Goal: Transaction & Acquisition: Register for event/course

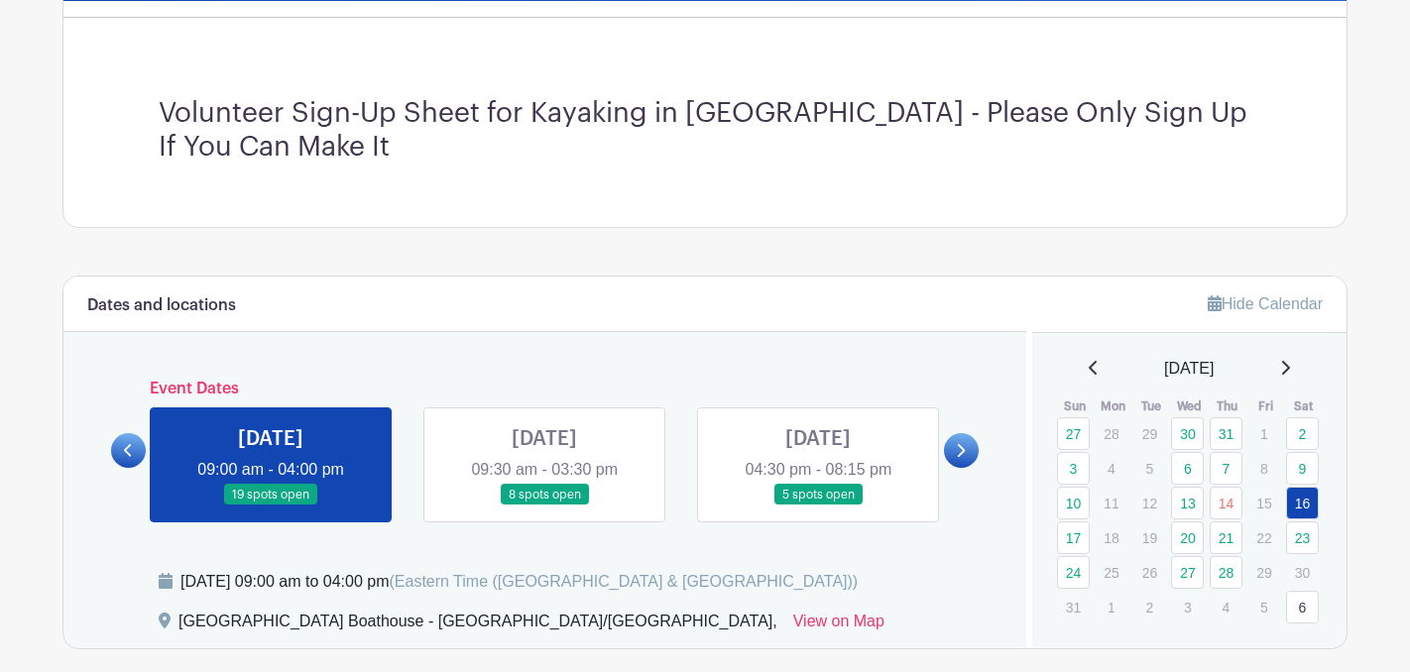
scroll to position [503, 0]
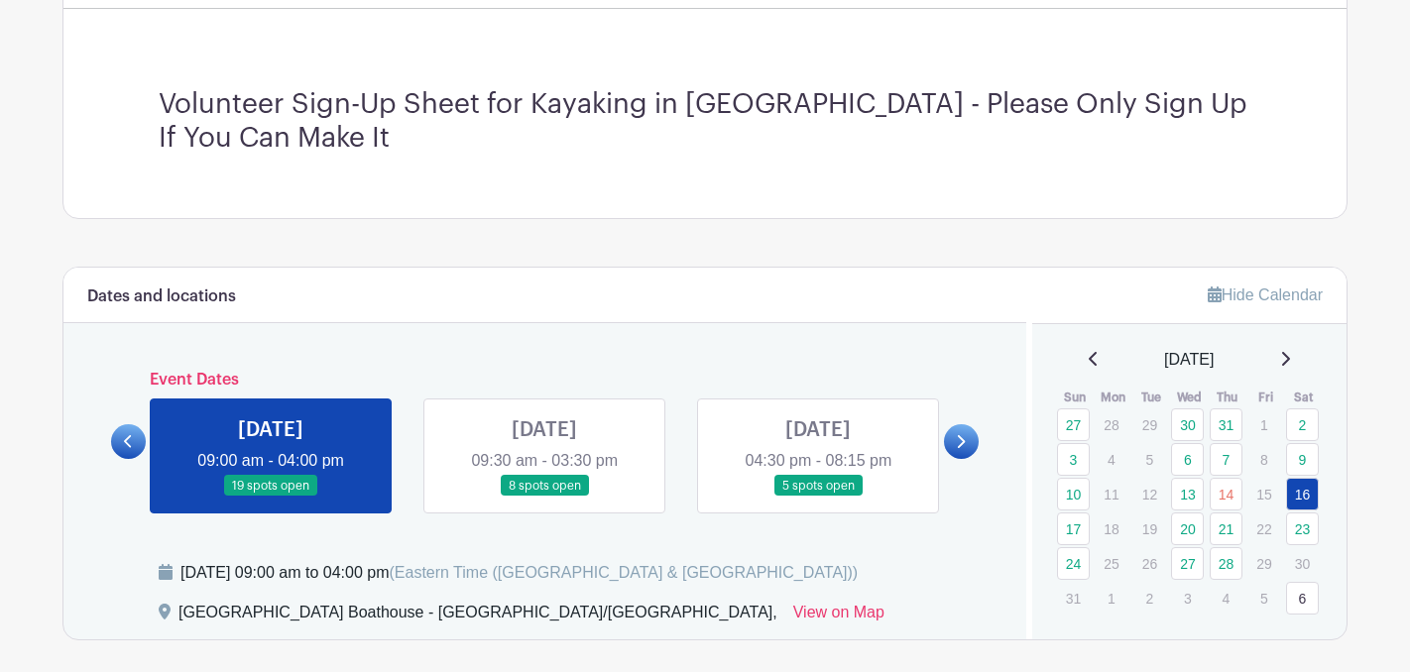
click at [818, 497] on link at bounding box center [818, 497] width 0 height 0
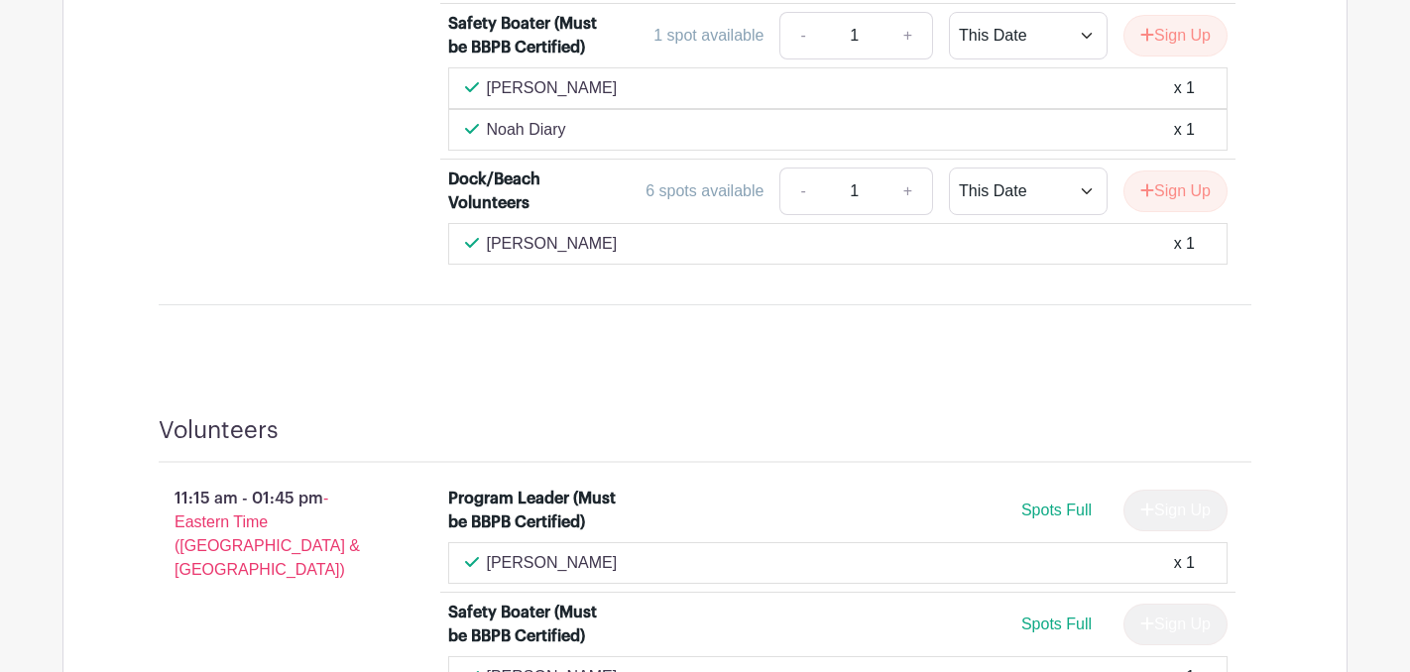
scroll to position [1410, 0]
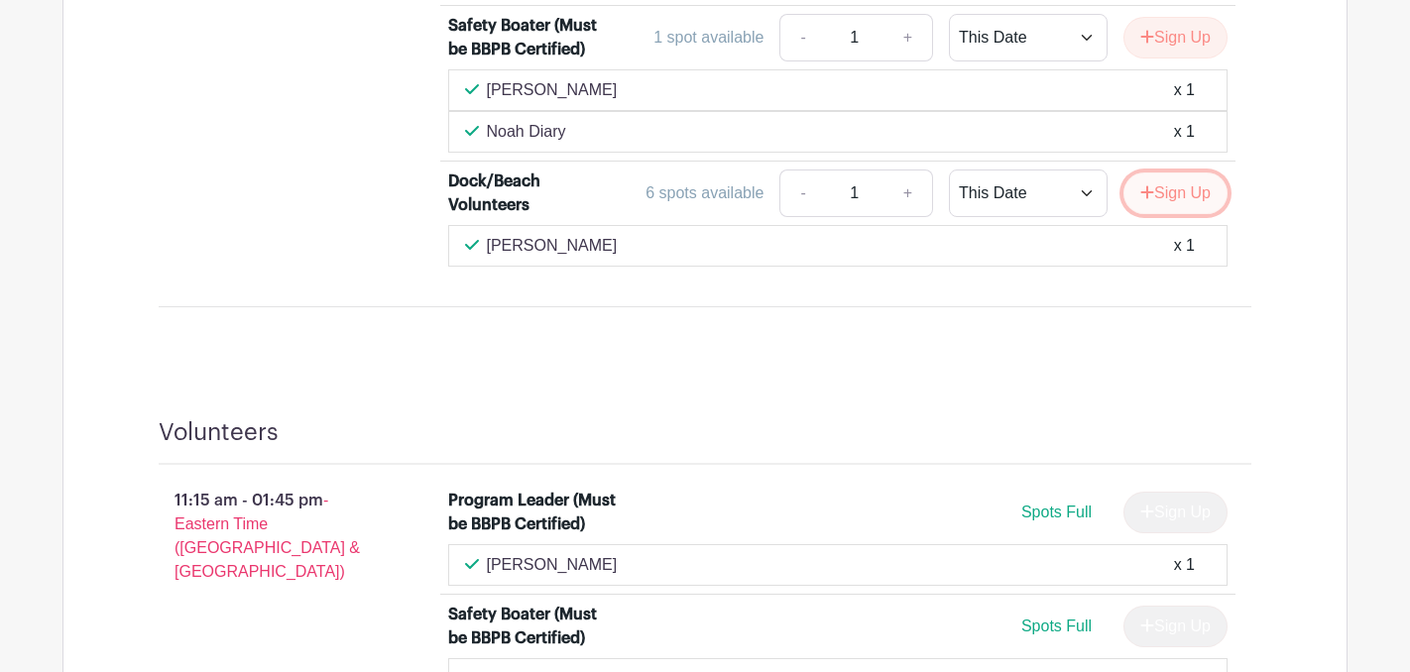
click at [1169, 202] on button "Sign Up" at bounding box center [1175, 193] width 104 height 42
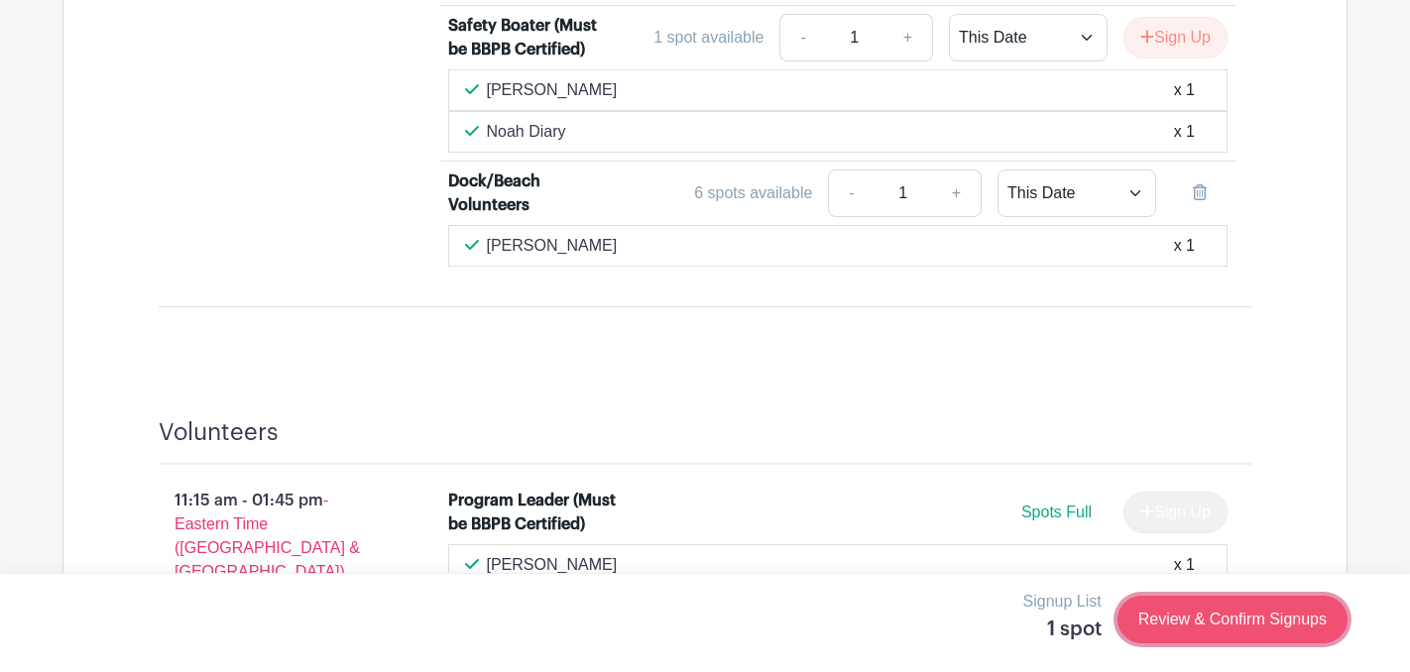
click at [1181, 626] on link "Review & Confirm Signups" at bounding box center [1232, 620] width 230 height 48
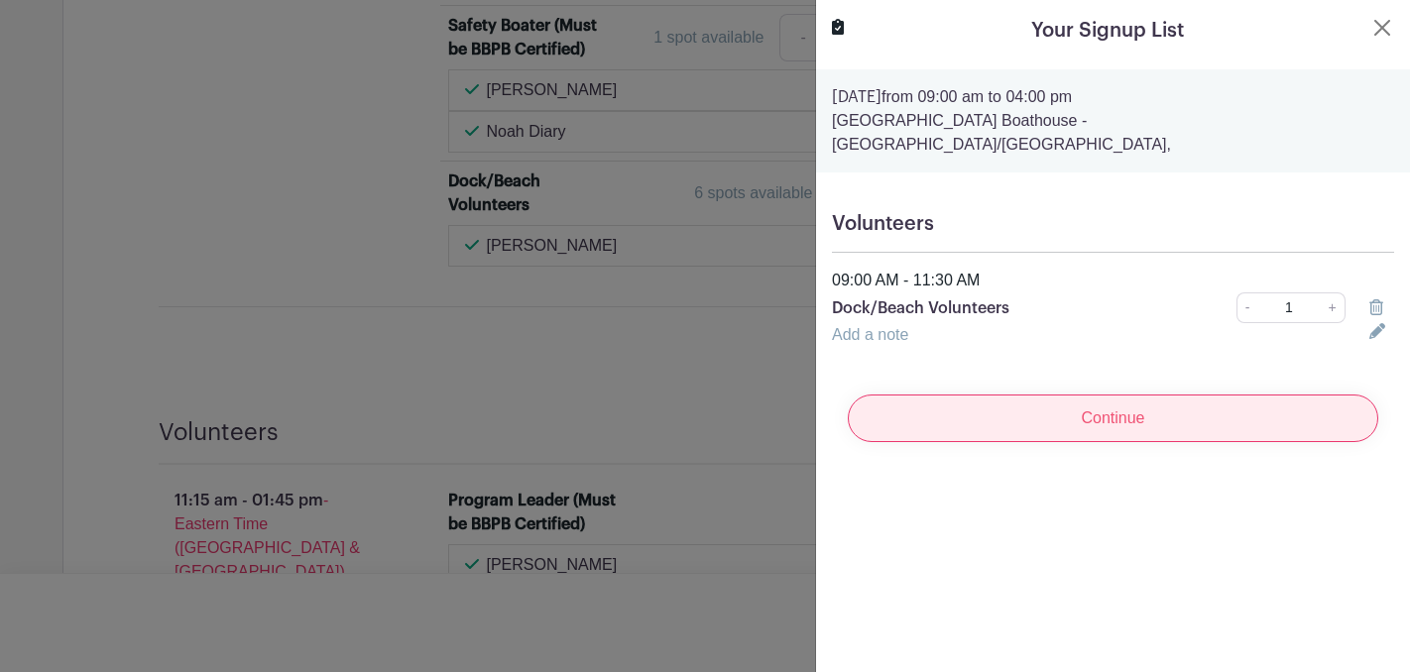
click at [1086, 408] on input "Continue" at bounding box center [1112, 419] width 530 height 48
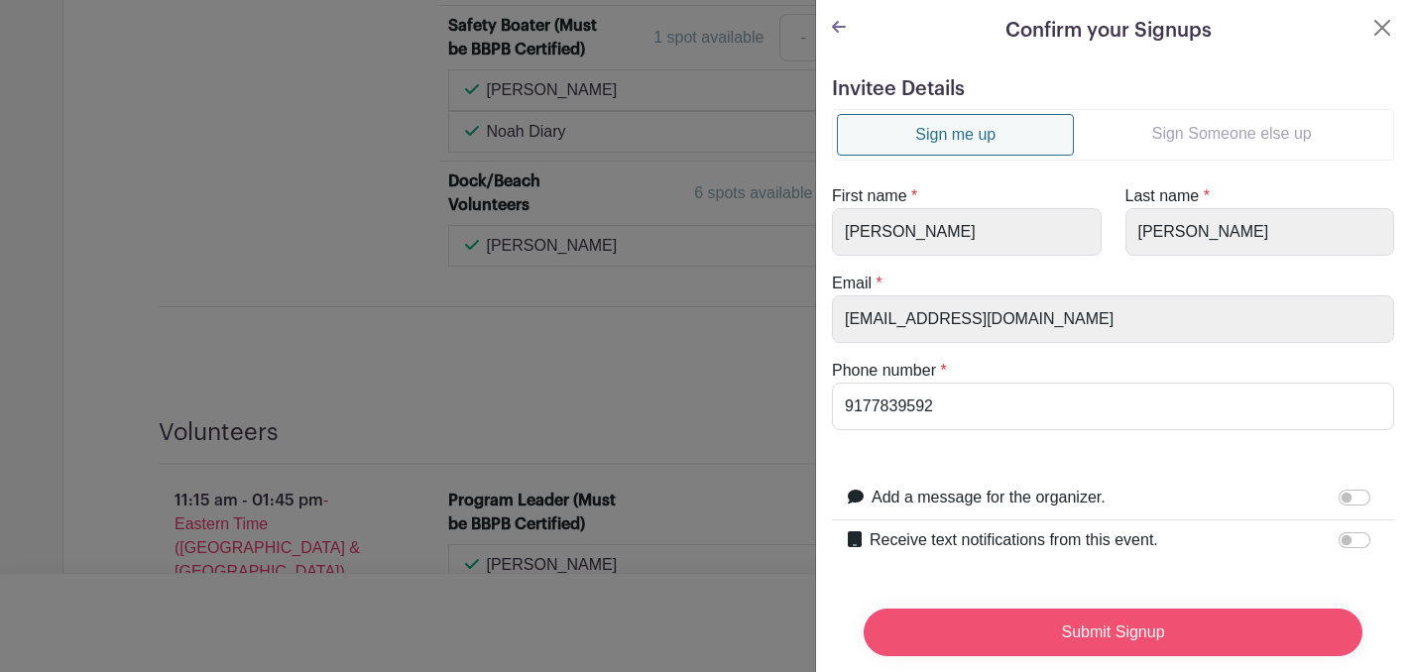
click at [1062, 640] on input "Submit Signup" at bounding box center [1112, 633] width 499 height 48
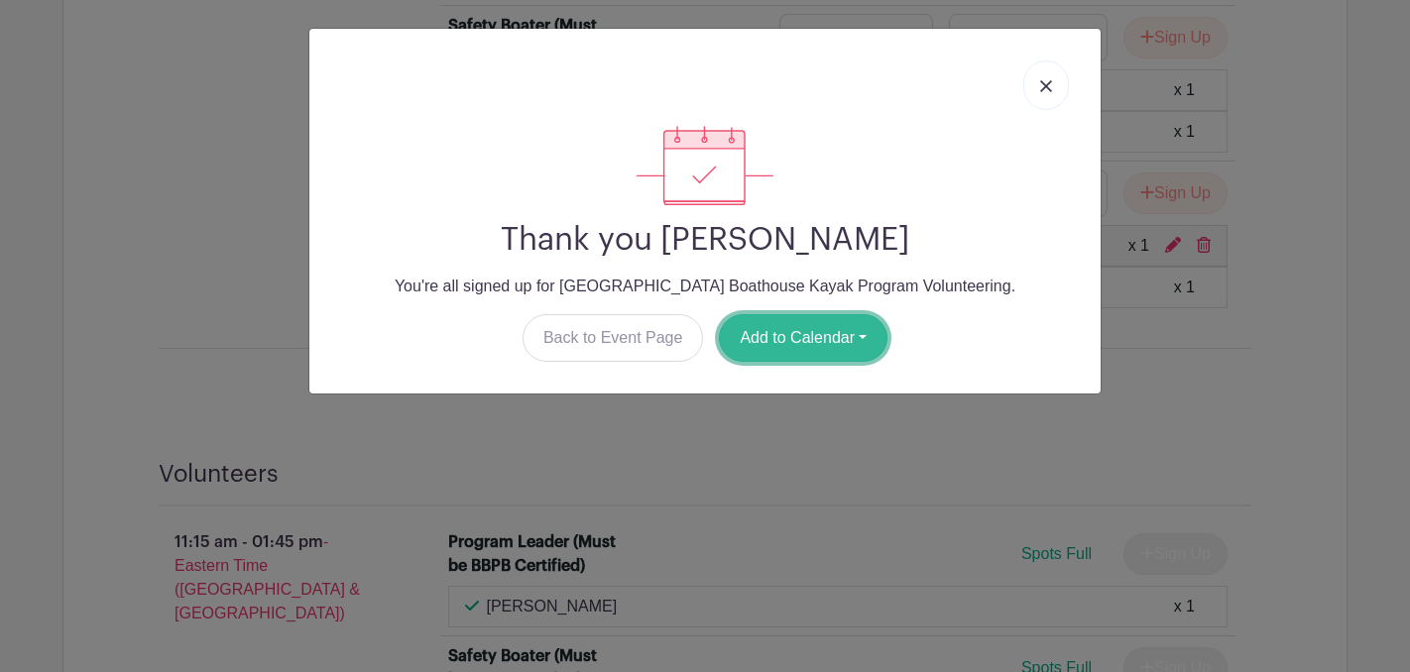
click at [792, 349] on button "Add to Calendar" at bounding box center [803, 338] width 169 height 48
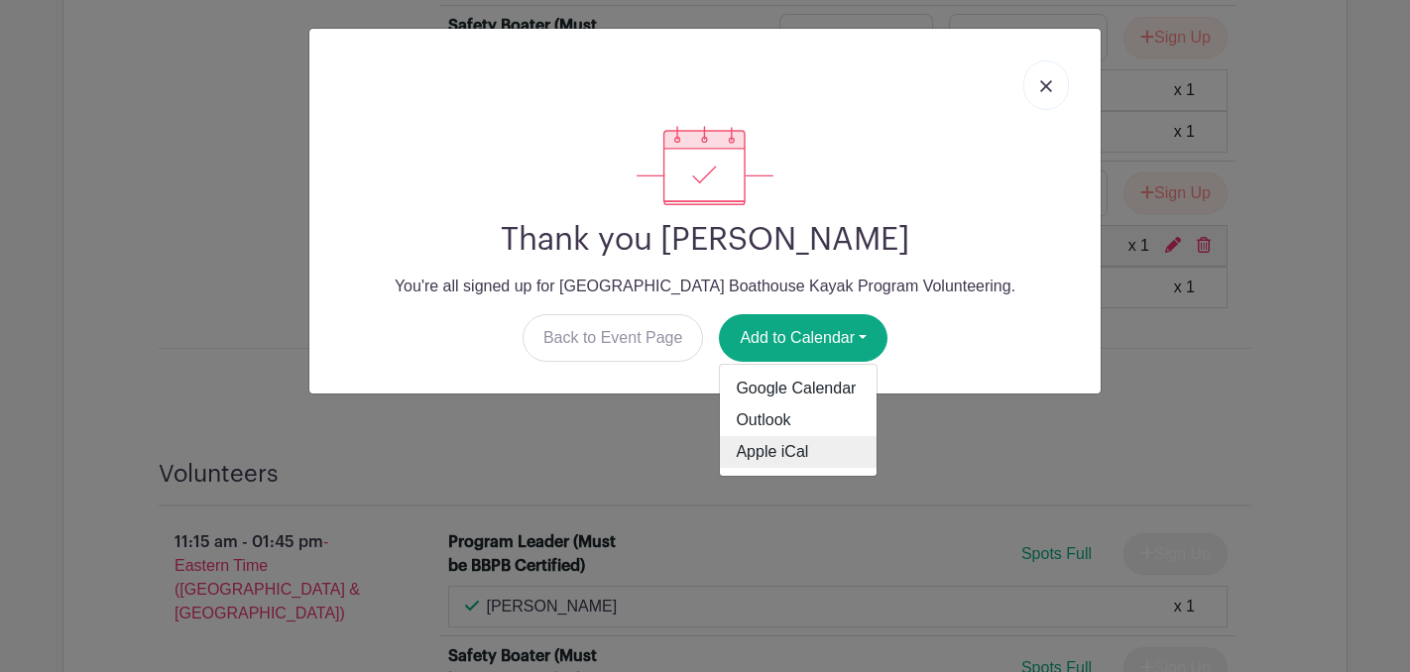
click at [764, 462] on link "Apple iCal" at bounding box center [798, 452] width 157 height 32
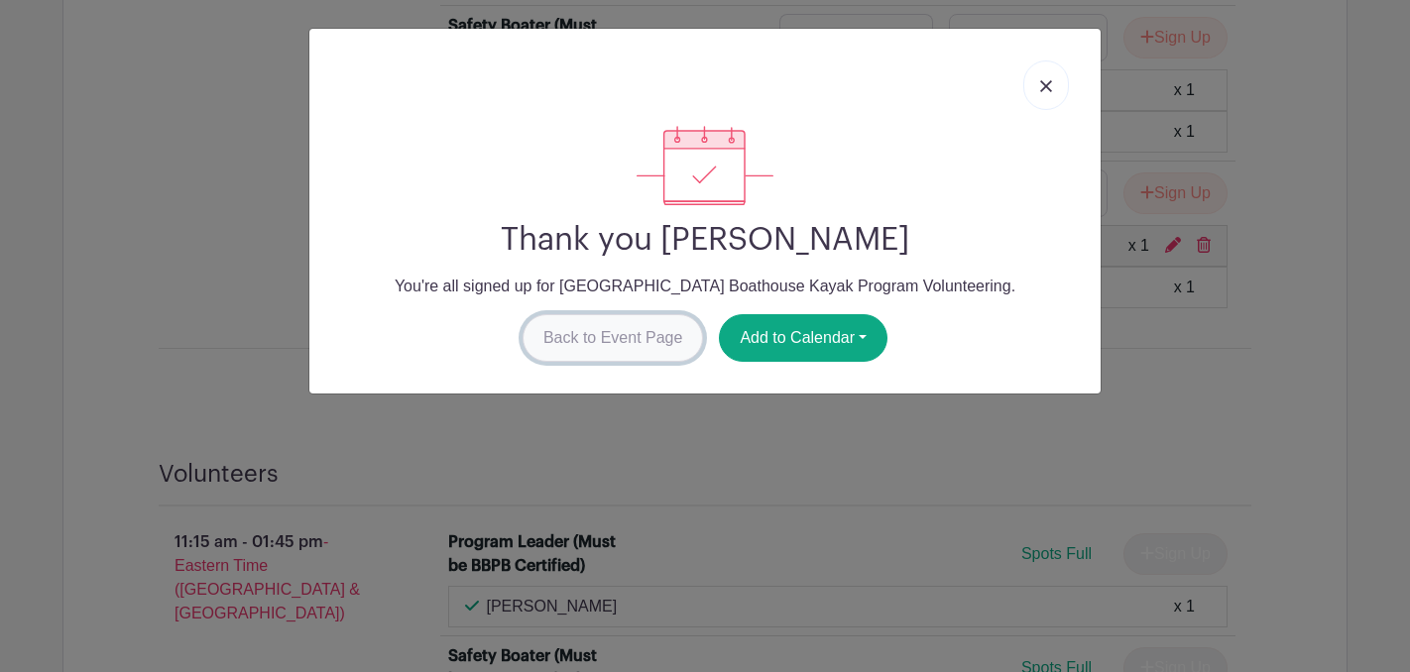
click at [581, 337] on link "Back to Event Page" at bounding box center [612, 338] width 181 height 48
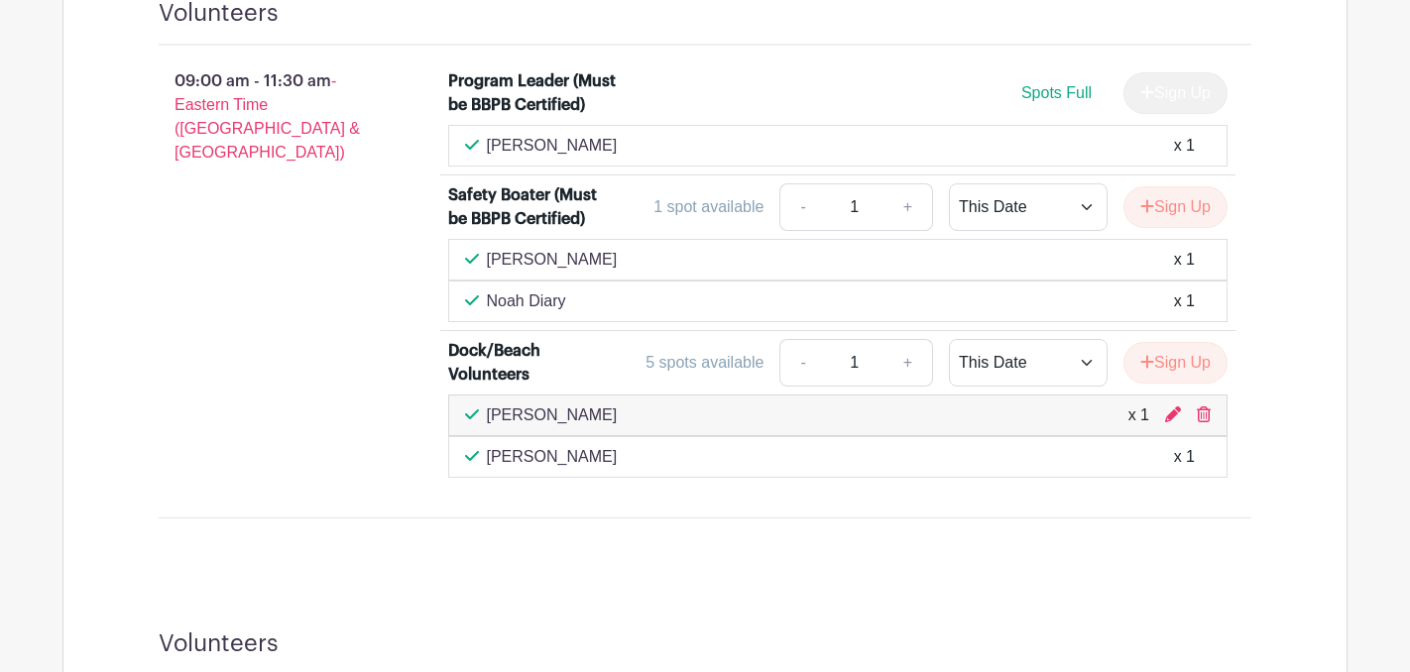
scroll to position [1232, 0]
